Goal: Navigation & Orientation: Find specific page/section

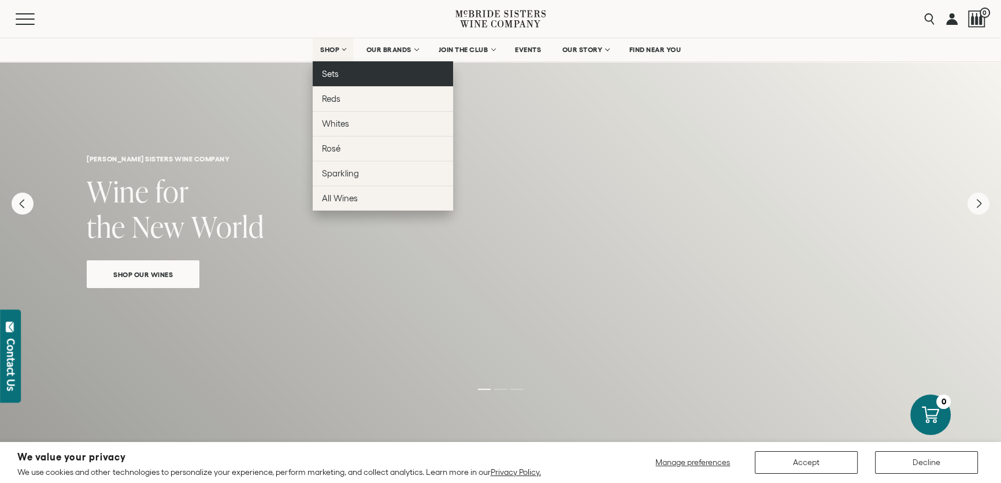
click at [330, 72] on span "Sets" at bounding box center [330, 74] width 17 height 10
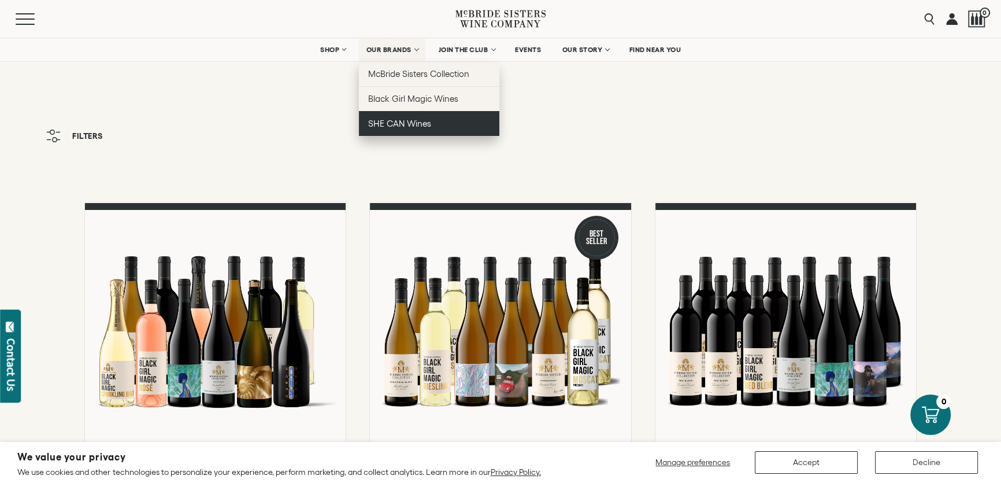
click at [415, 120] on span "SHE CAN Wines" at bounding box center [399, 124] width 63 height 10
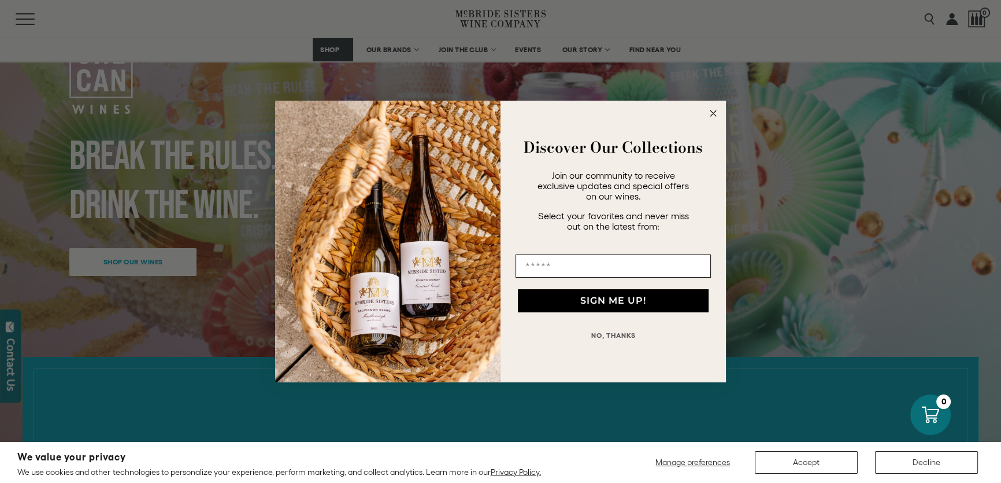
scroll to position [210, 0]
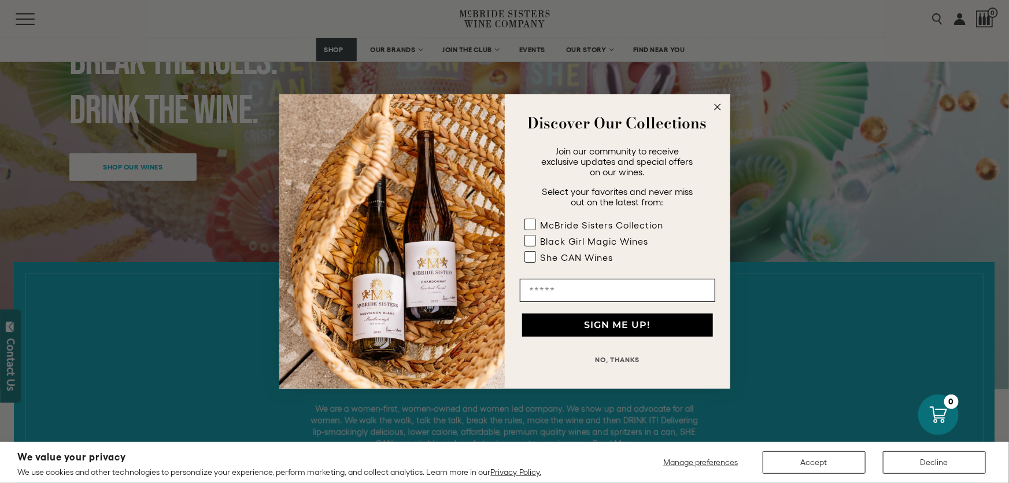
click at [716, 108] on circle "Close dialog" at bounding box center [717, 107] width 13 height 13
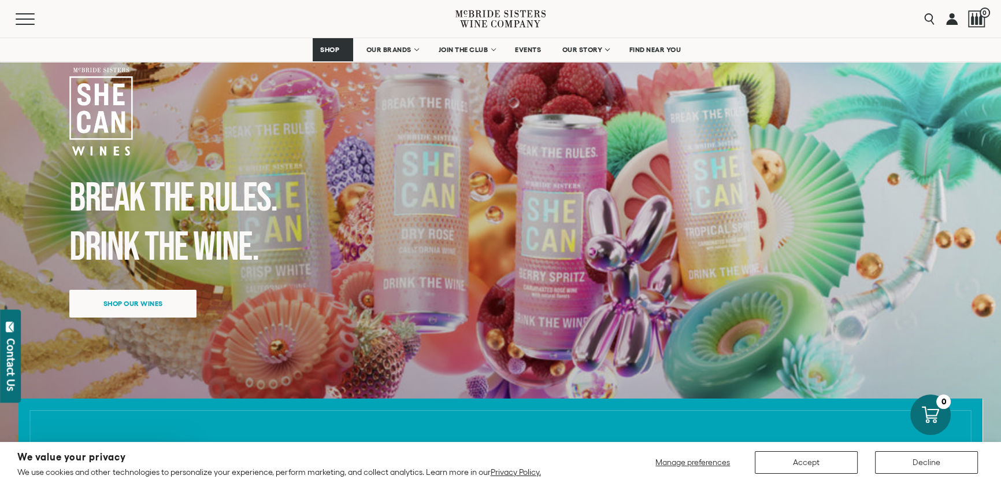
scroll to position [0, 0]
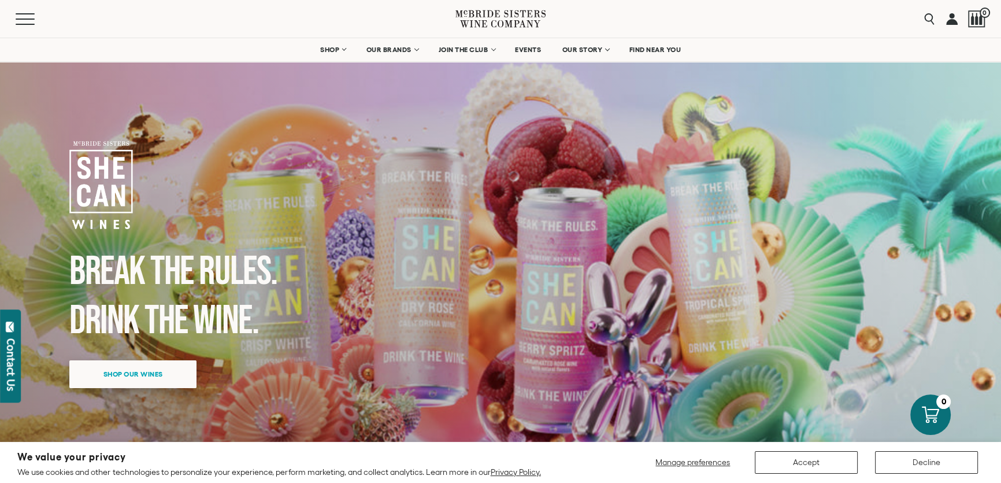
click at [139, 368] on span "Shop our wines" at bounding box center [133, 374] width 100 height 23
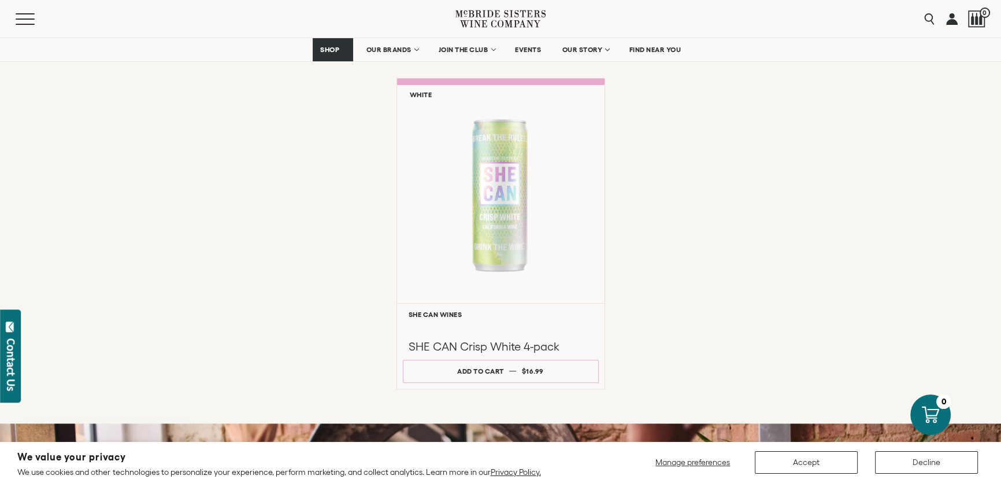
scroll to position [889, 0]
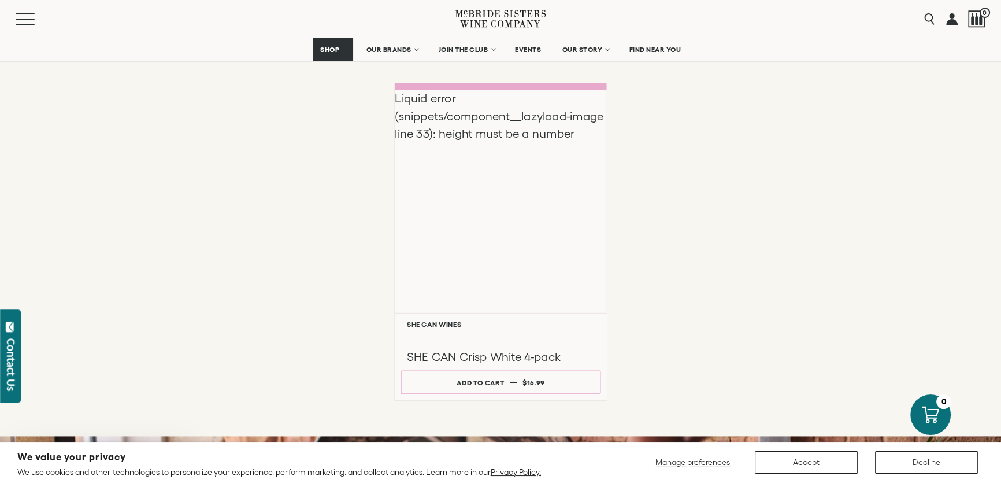
click at [434, 320] on h6 "SHE CAN Wines" at bounding box center [500, 324] width 188 height 8
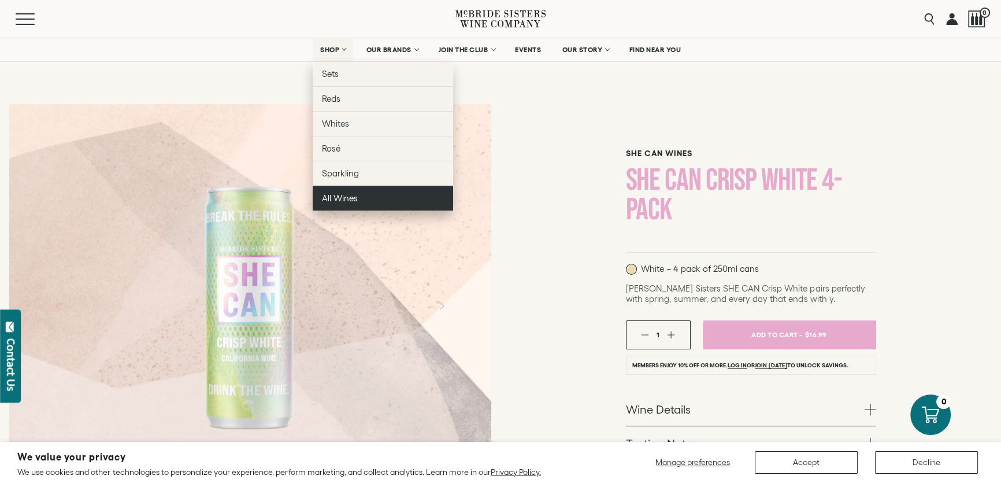
click at [337, 193] on span "All Wines" at bounding box center [340, 198] width 36 height 10
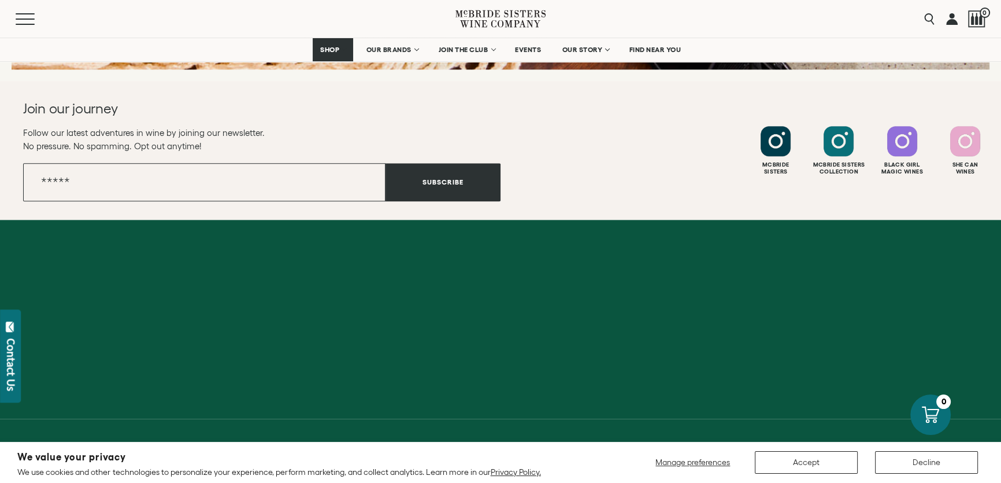
scroll to position [1827, 0]
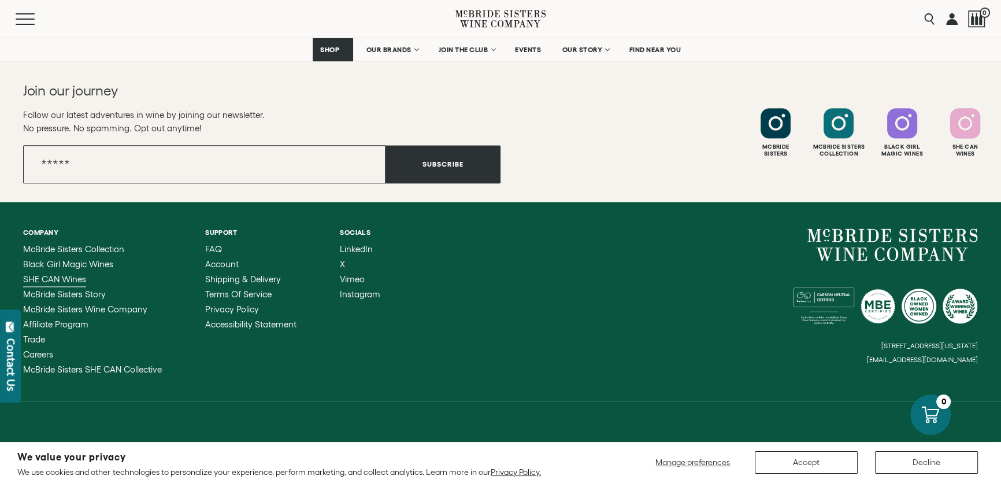
click at [73, 277] on span "SHE CAN Wines" at bounding box center [54, 279] width 63 height 10
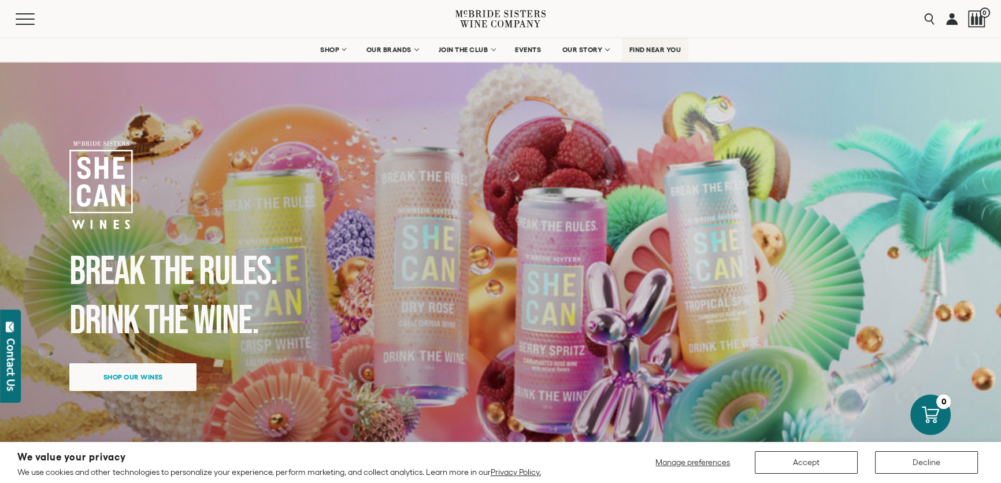
click at [636, 48] on span "FIND NEAR YOU" at bounding box center [656, 50] width 52 height 8
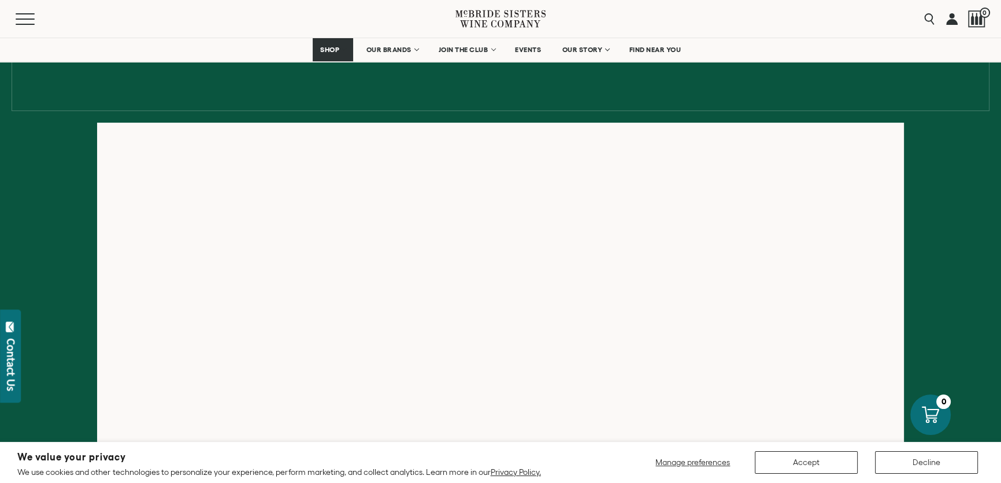
scroll to position [157, 0]
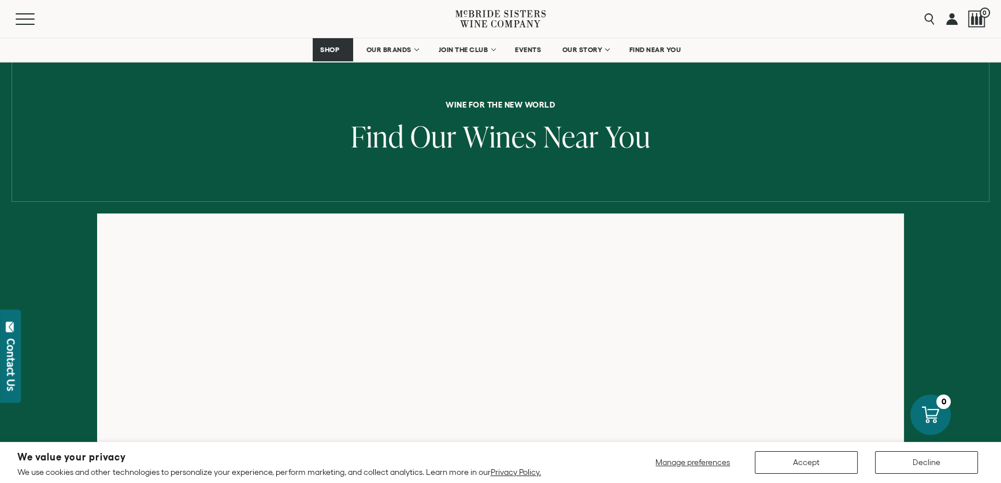
scroll to position [157, 0]
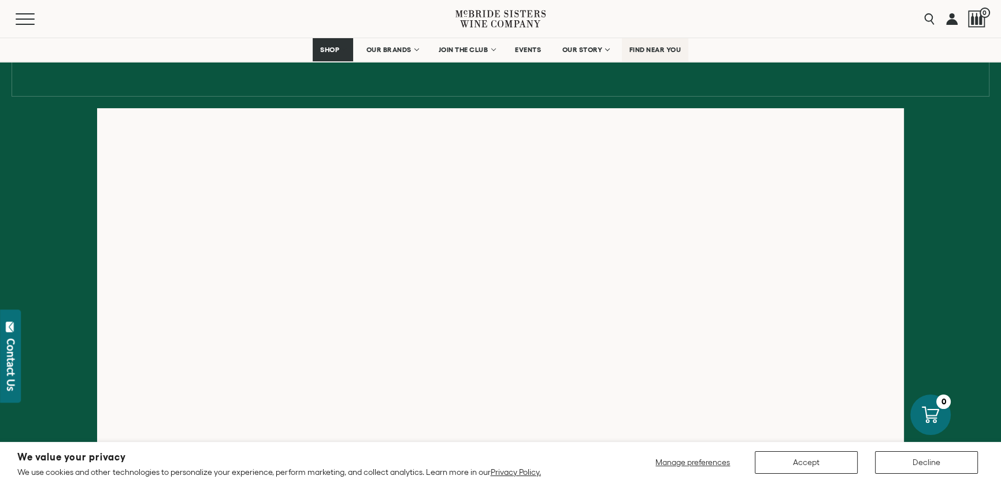
click at [657, 47] on span "FIND NEAR YOU" at bounding box center [656, 50] width 52 height 8
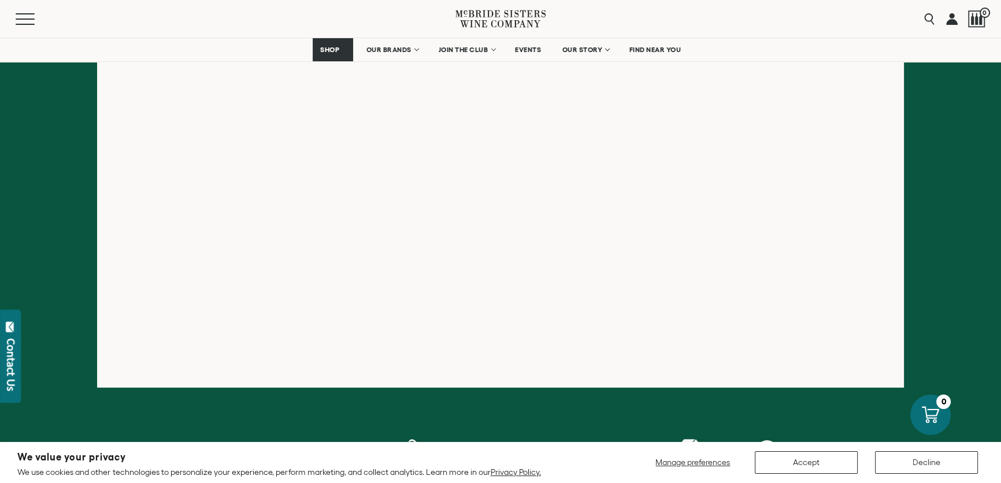
scroll to position [263, 0]
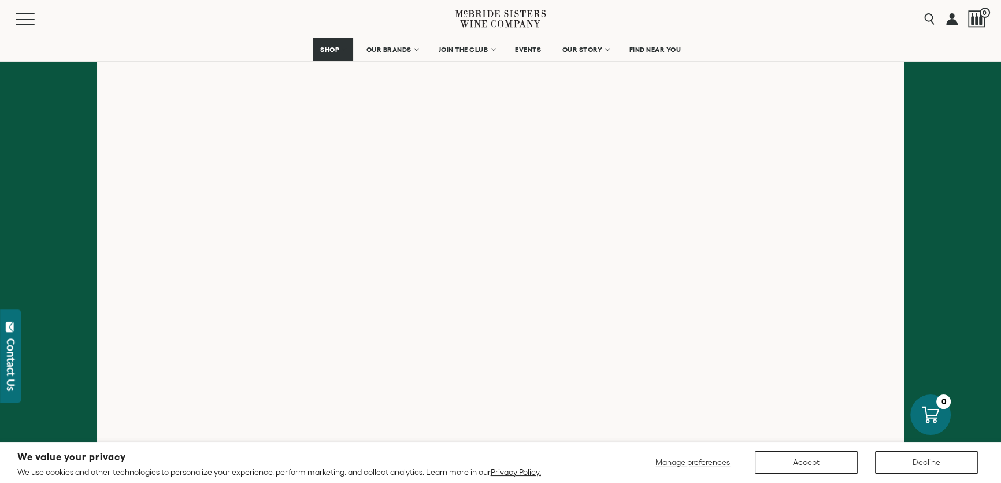
scroll to position [157, 0]
